Goal: Navigation & Orientation: Find specific page/section

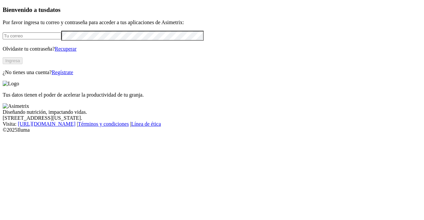
type input "[PERSON_NAME][EMAIL_ADDRESS][PERSON_NAME][DOMAIN_NAME]"
click at [23, 64] on button "Ingresa" at bounding box center [13, 60] width 20 height 7
